Goal: Information Seeking & Learning: Learn about a topic

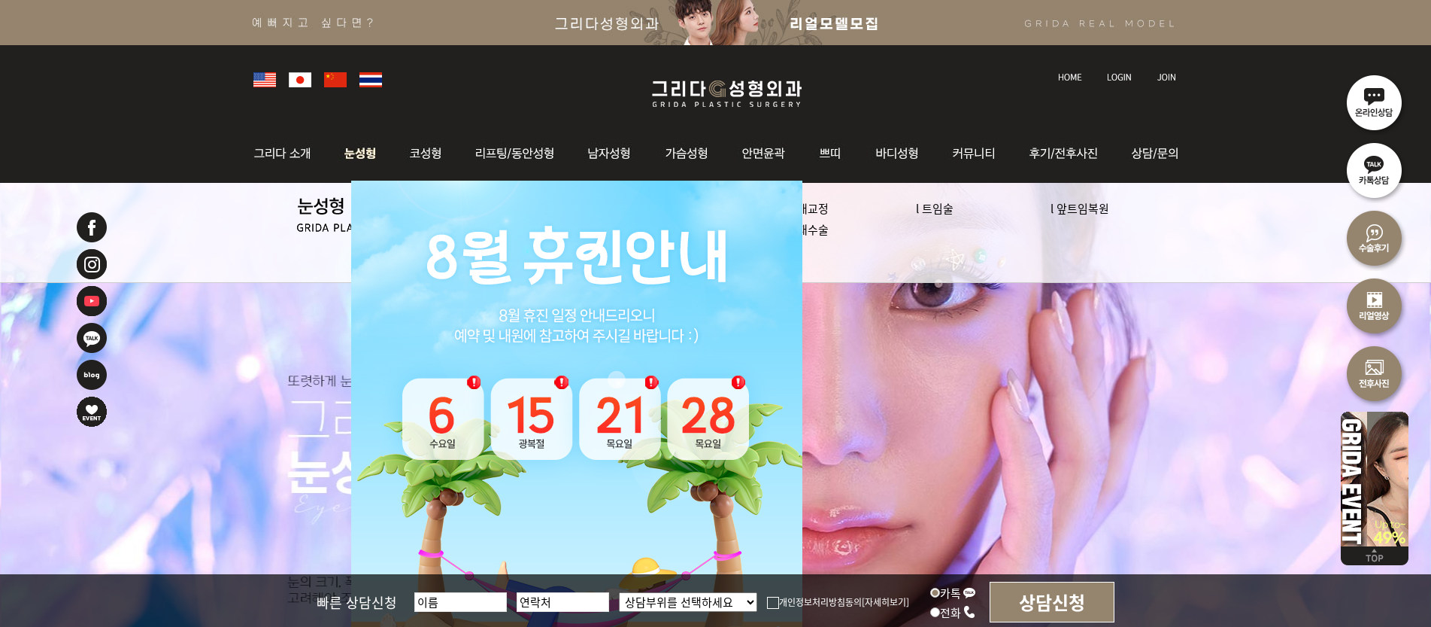
click at [366, 161] on img at bounding box center [360, 153] width 67 height 59
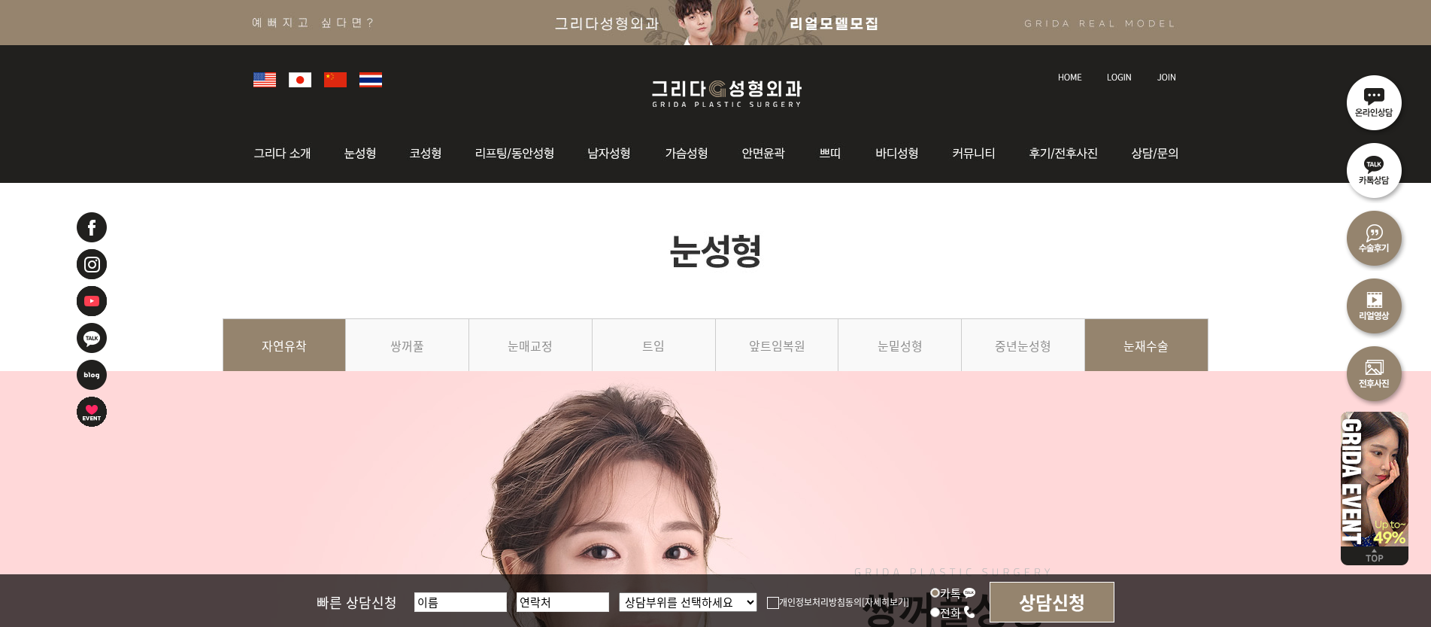
click at [1143, 341] on link "눈재수술" at bounding box center [1146, 352] width 123 height 68
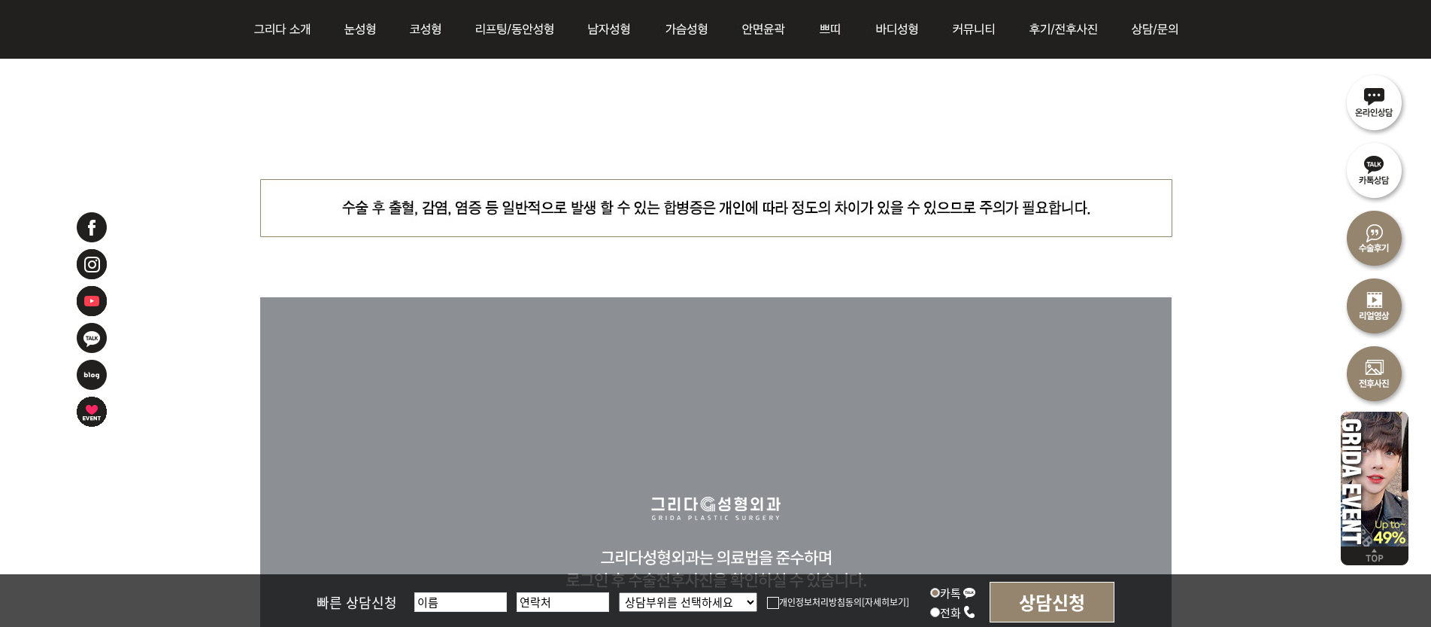
scroll to position [7146, 0]
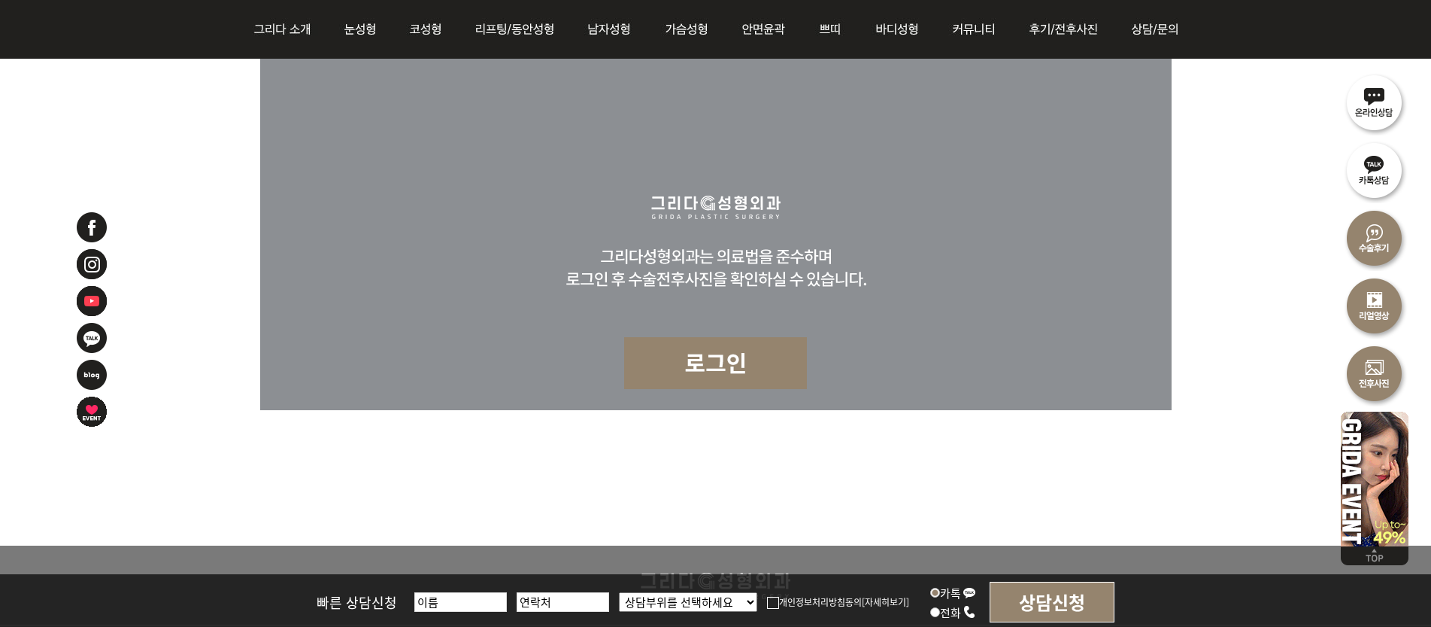
click at [449, 599] on input "text" at bounding box center [460, 602] width 93 height 20
